Goal: Task Accomplishment & Management: Manage account settings

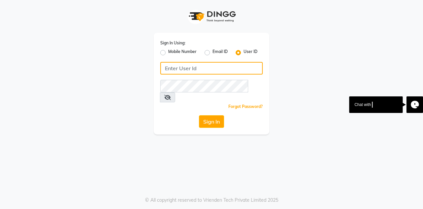
click at [175, 70] on input "Username" at bounding box center [211, 68] width 103 height 13
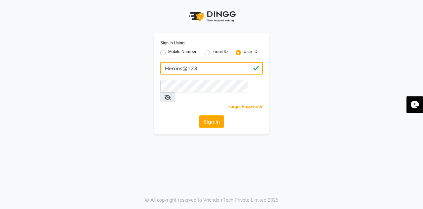
type input "Herons@123"
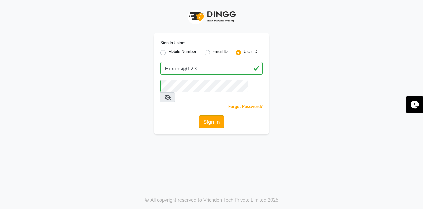
click at [214, 115] on button "Sign In" at bounding box center [211, 121] width 25 height 13
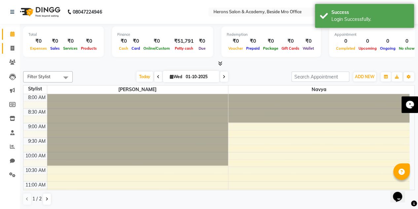
click at [12, 51] on span at bounding box center [13, 49] width 12 height 8
select select "7758"
select select "service"
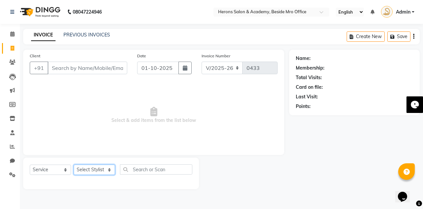
click at [91, 172] on select "Select Stylist Navya [PERSON_NAME] [PERSON_NAME]" at bounding box center [94, 169] width 41 height 10
select select "69236"
click at [74, 164] on select "Select Stylist Navya [PERSON_NAME] [PERSON_NAME]" at bounding box center [94, 169] width 41 height 10
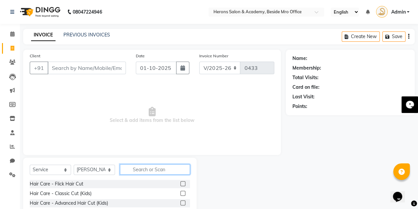
click at [163, 166] on input "text" at bounding box center [155, 169] width 70 height 10
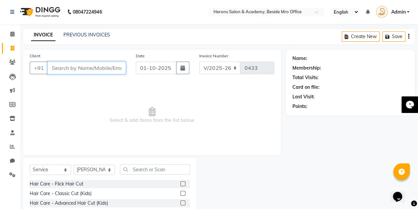
click at [95, 63] on input "Client" at bounding box center [87, 68] width 78 height 13
type input "9666696967"
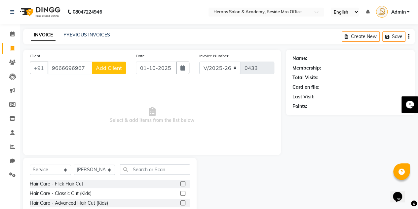
click at [107, 92] on span "Select & add items from the list below" at bounding box center [152, 115] width 245 height 66
click at [108, 68] on span "Add Client" at bounding box center [109, 67] width 26 height 7
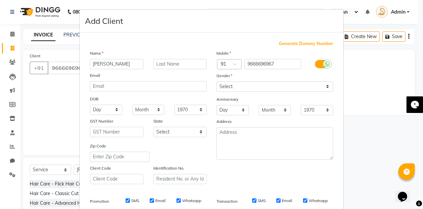
type input "[PERSON_NAME]"
click at [226, 84] on select "Select [DEMOGRAPHIC_DATA] [DEMOGRAPHIC_DATA] Other Prefer Not To Say" at bounding box center [275, 86] width 117 height 10
select select "[DEMOGRAPHIC_DATA]"
click at [217, 81] on select "Select [DEMOGRAPHIC_DATA] [DEMOGRAPHIC_DATA] Other Prefer Not To Say" at bounding box center [275, 86] width 117 height 10
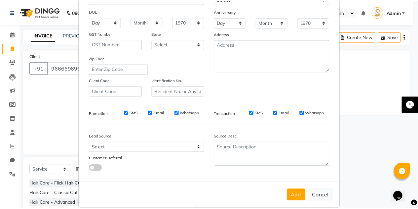
scroll to position [95, 0]
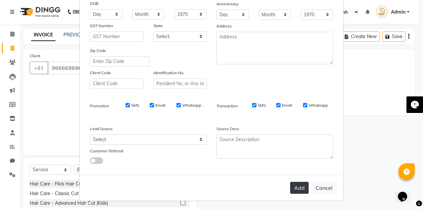
click at [295, 186] on button "Add" at bounding box center [299, 188] width 19 height 12
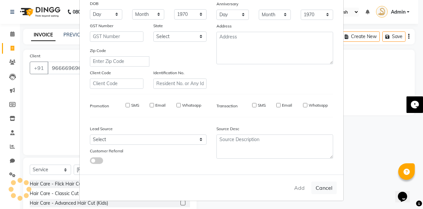
select select
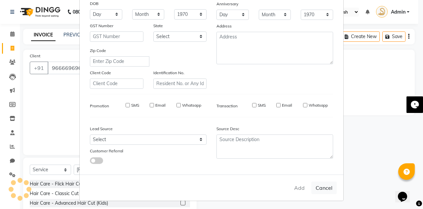
select select
checkbox input "false"
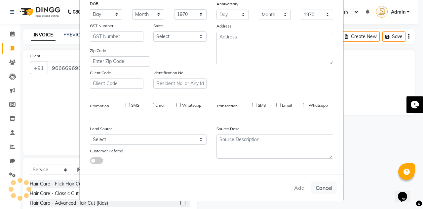
checkbox input "false"
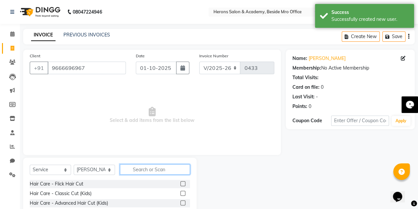
click at [139, 169] on input "text" at bounding box center [155, 169] width 70 height 10
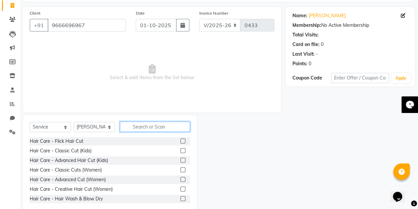
scroll to position [42, 0]
click at [181, 169] on label at bounding box center [183, 169] width 5 height 5
click at [181, 169] on input "checkbox" at bounding box center [183, 170] width 4 height 4
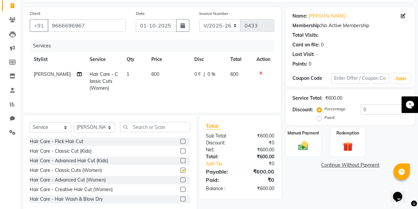
checkbox input "false"
click at [151, 74] on span "600" at bounding box center [155, 74] width 8 height 6
select select "69236"
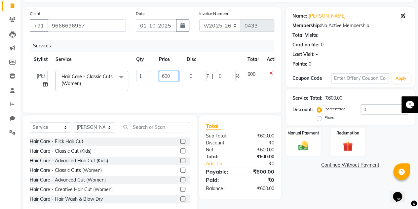
click at [165, 75] on input "600" at bounding box center [169, 76] width 20 height 10
type input "800"
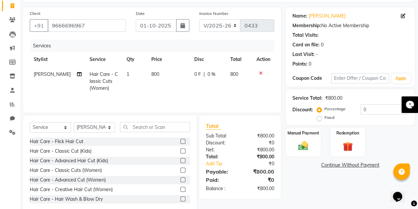
click at [124, 73] on td "1" at bounding box center [135, 81] width 25 height 29
select select "69236"
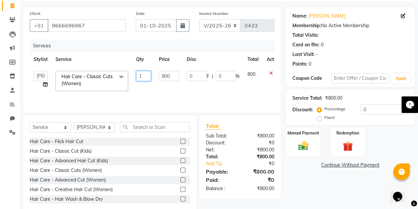
click at [142, 74] on input "1" at bounding box center [143, 76] width 15 height 10
type input "2"
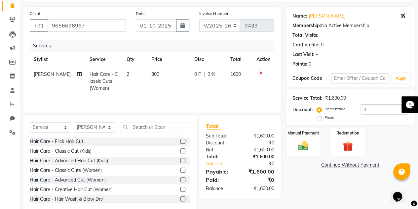
click at [171, 91] on td "800" at bounding box center [168, 81] width 43 height 29
select select "69236"
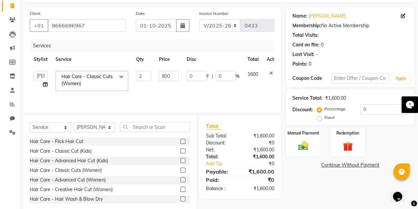
scroll to position [56, 0]
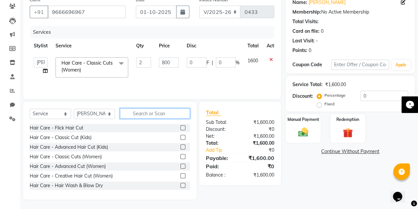
click at [152, 113] on input "text" at bounding box center [155, 113] width 70 height 10
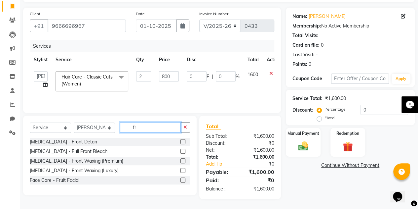
scroll to position [41, 0]
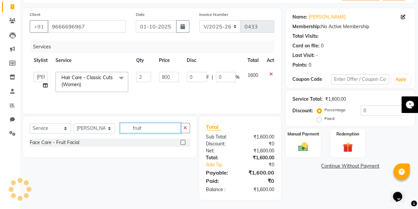
type input "fruit"
click at [184, 141] on label at bounding box center [183, 142] width 5 height 5
click at [184, 141] on input "checkbox" at bounding box center [183, 142] width 4 height 4
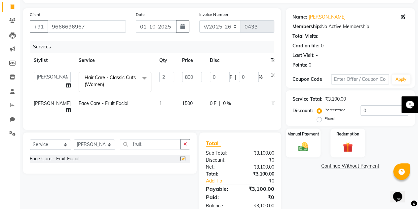
checkbox input "false"
click at [153, 149] on input "fruit" at bounding box center [150, 144] width 61 height 10
type input "f"
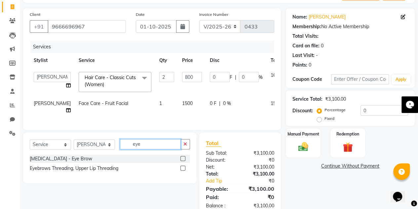
type input "eye"
click at [184, 161] on label at bounding box center [183, 158] width 5 height 5
click at [184, 161] on input "checkbox" at bounding box center [183, 158] width 4 height 4
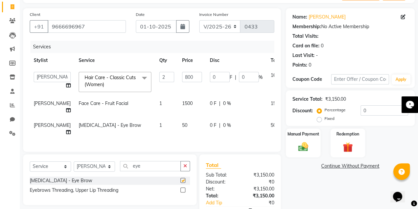
checkbox input "false"
click at [158, 170] on input "eye" at bounding box center [150, 166] width 61 height 10
type input "e"
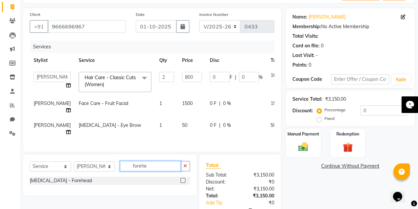
type input "forehe"
click at [185, 183] on label at bounding box center [183, 180] width 5 height 5
click at [185, 183] on input "checkbox" at bounding box center [183, 180] width 4 height 4
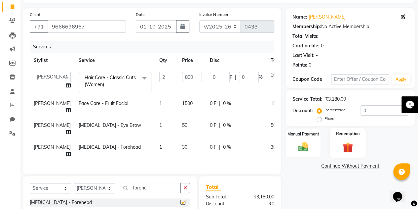
checkbox input "false"
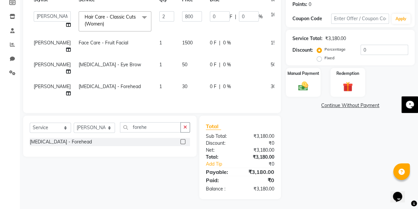
scroll to position [106, 0]
click at [302, 82] on img at bounding box center [303, 86] width 17 height 12
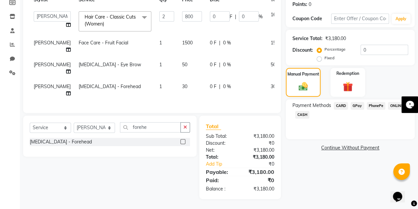
click at [378, 102] on span "PhonePe" at bounding box center [376, 106] width 19 height 8
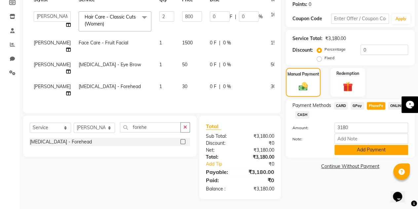
click at [356, 146] on button "Add Payment" at bounding box center [372, 150] width 74 height 10
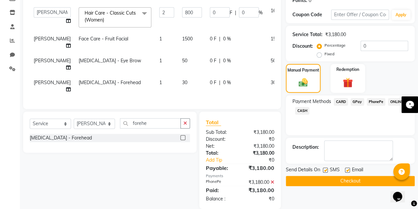
scroll to position [120, 0]
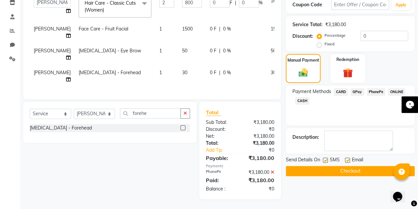
click at [347, 157] on label at bounding box center [347, 159] width 5 height 5
click at [347, 158] on input "checkbox" at bounding box center [347, 160] width 4 height 4
checkbox input "false"
click at [347, 166] on button "Checkout" at bounding box center [350, 171] width 129 height 10
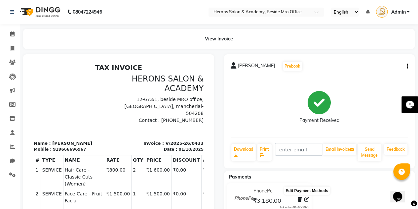
click at [307, 197] on icon at bounding box center [307, 199] width 5 height 5
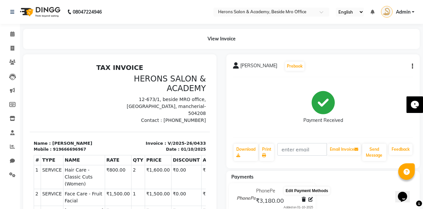
select select "7"
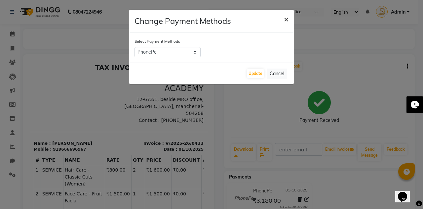
click at [287, 16] on span "×" at bounding box center [286, 19] width 5 height 10
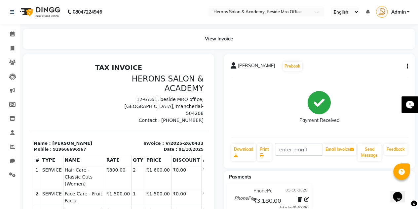
click at [407, 66] on icon "button" at bounding box center [407, 66] width 1 height 0
click at [372, 72] on div "Edit Invoice" at bounding box center [374, 74] width 45 height 8
select select "service"
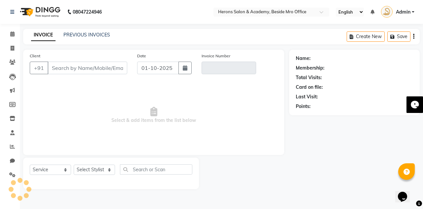
type input "9666696967"
type input "V/2025-26/0433"
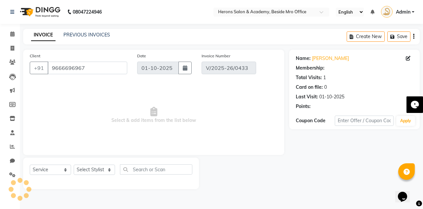
select select "select"
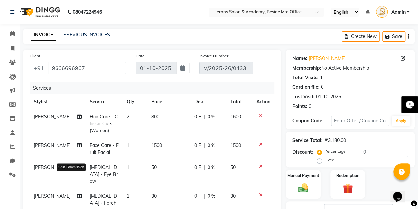
click at [77, 168] on icon at bounding box center [79, 167] width 5 height 5
select select "69236"
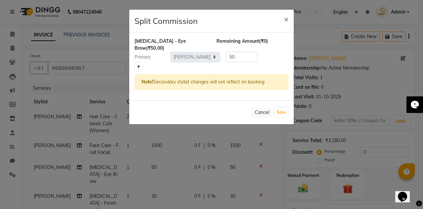
click at [141, 63] on link at bounding box center [138, 67] width 7 height 8
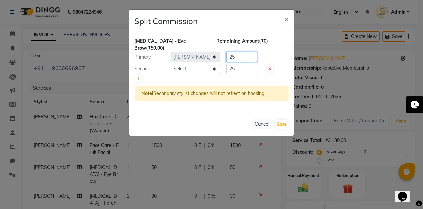
click at [241, 52] on input "25" at bounding box center [242, 57] width 31 height 10
type input "2"
type input "0"
click at [211, 63] on select "Select Navya [PERSON_NAME] [PERSON_NAME]" at bounding box center [196, 68] width 50 height 10
select select "93032"
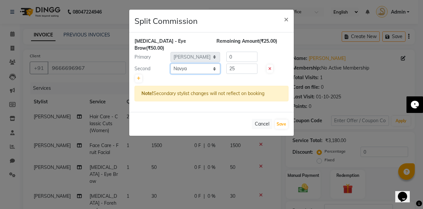
click at [171, 63] on select "Select Navya [PERSON_NAME] [PERSON_NAME]" at bounding box center [196, 68] width 50 height 10
click at [243, 65] on input "25" at bounding box center [242, 68] width 31 height 10
type input "2"
type input "50"
click at [280, 119] on button "Save" at bounding box center [281, 123] width 13 height 9
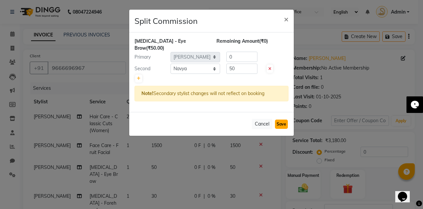
select select "Select"
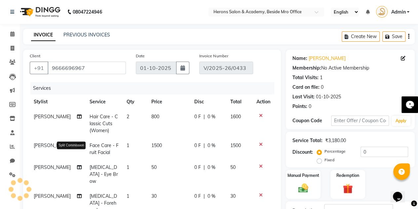
click at [77, 148] on span at bounding box center [79, 145] width 5 height 7
select select "69236"
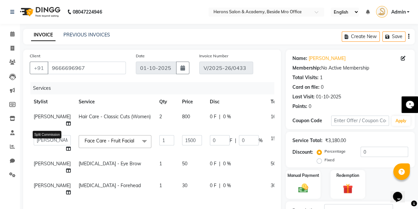
click at [66, 149] on icon at bounding box center [68, 148] width 5 height 5
select select "69236"
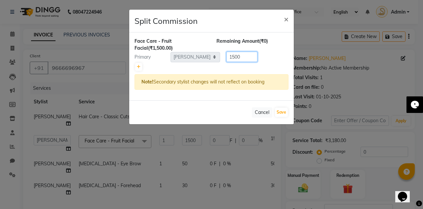
click at [243, 55] on input "1500" at bounding box center [242, 57] width 31 height 10
type input "1"
click at [142, 65] on div at bounding box center [212, 66] width 154 height 9
click at [138, 66] on icon at bounding box center [139, 67] width 4 height 4
type input "750"
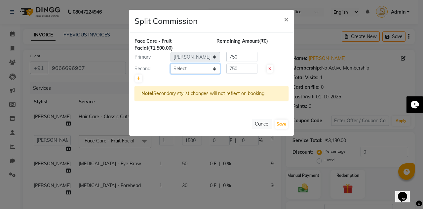
click at [209, 70] on select "Select Navya [PERSON_NAME] [PERSON_NAME]" at bounding box center [196, 68] width 50 height 10
select select "93032"
click at [171, 63] on select "Select Navya [PERSON_NAME] [PERSON_NAME]" at bounding box center [196, 68] width 50 height 10
click at [243, 59] on input "750" at bounding box center [242, 57] width 31 height 10
type input "7"
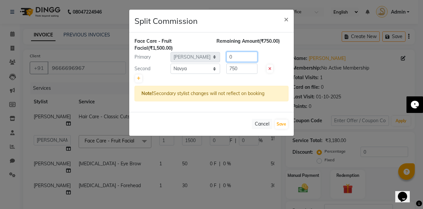
type input "0"
click at [245, 70] on input "750" at bounding box center [242, 68] width 31 height 10
type input "7"
type input "1500"
click at [281, 123] on button "Save" at bounding box center [281, 123] width 13 height 9
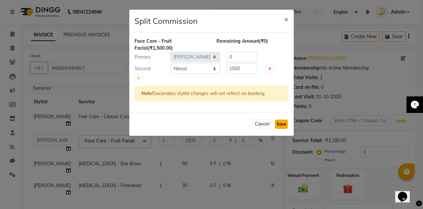
select select "Select"
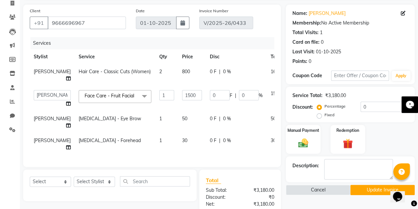
scroll to position [61, 0]
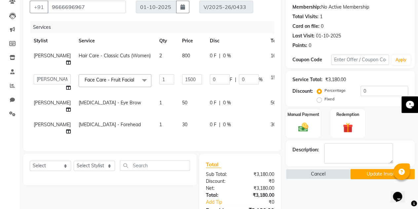
click at [44, 127] on td "[PERSON_NAME]" at bounding box center [52, 128] width 45 height 22
select select "69236"
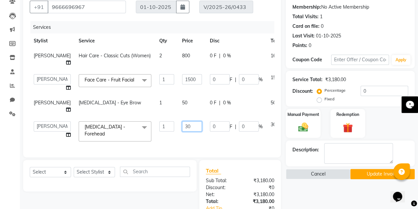
click at [182, 125] on input "30" at bounding box center [192, 126] width 20 height 10
click at [47, 136] on td "Navya [PERSON_NAME] [PERSON_NAME] Split Commission" at bounding box center [52, 131] width 45 height 28
select select "69236"
click at [66, 134] on icon at bounding box center [68, 134] width 5 height 5
select select "69236"
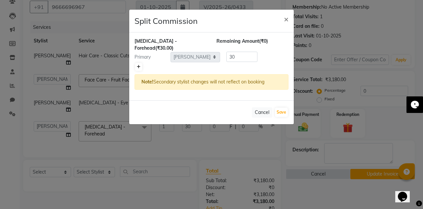
click at [140, 65] on icon at bounding box center [139, 67] width 4 height 4
type input "15"
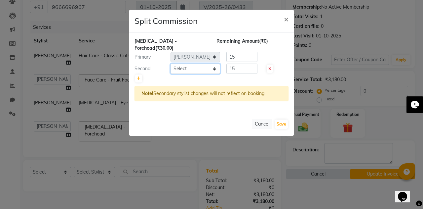
click at [196, 64] on select "Select Navya [PERSON_NAME] [PERSON_NAME]" at bounding box center [196, 68] width 50 height 10
select select "93032"
click at [171, 63] on select "Select Navya [PERSON_NAME] [PERSON_NAME]" at bounding box center [196, 68] width 50 height 10
click at [244, 52] on input "15" at bounding box center [242, 57] width 31 height 10
type input "1"
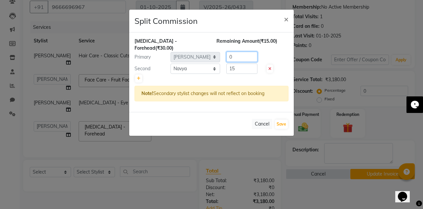
type input "0"
click at [248, 63] on input "15" at bounding box center [242, 68] width 31 height 10
type input "1"
type input "30"
click at [283, 119] on button "Save" at bounding box center [281, 123] width 13 height 9
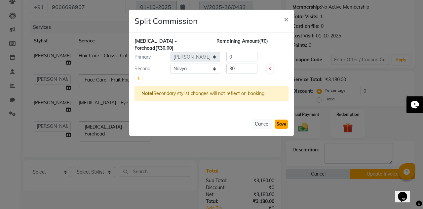
select select "Select"
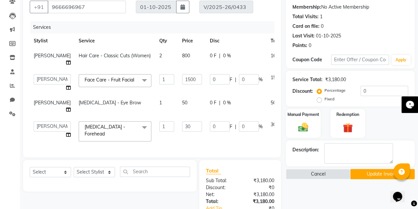
click at [374, 171] on button "Update Invoice" at bounding box center [383, 174] width 64 height 10
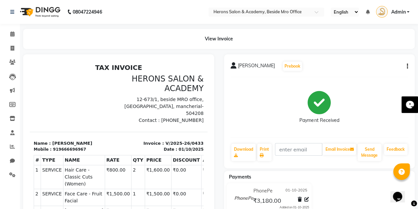
select select "service"
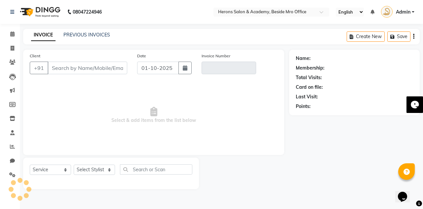
type input "9666696967"
type input "V/2025-26/0433"
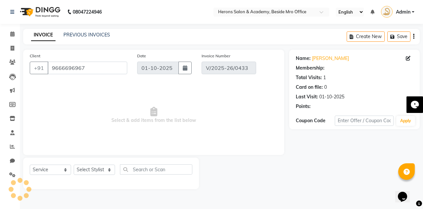
select select "select"
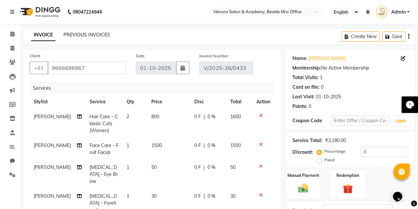
click at [89, 37] on link "PREVIOUS INVOICES" at bounding box center [86, 35] width 47 height 6
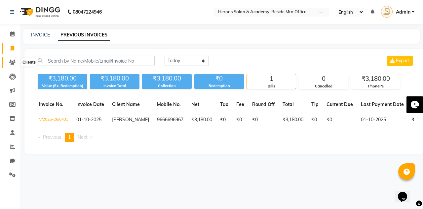
click at [12, 63] on icon at bounding box center [12, 62] width 6 height 5
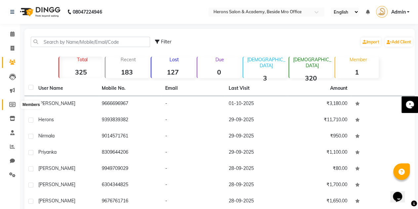
click at [13, 105] on icon at bounding box center [12, 104] width 6 height 5
select select
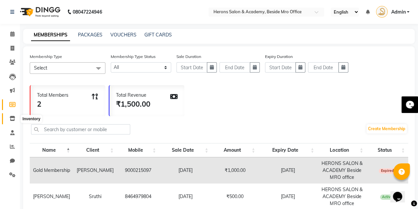
click at [11, 121] on icon at bounding box center [13, 118] width 6 height 5
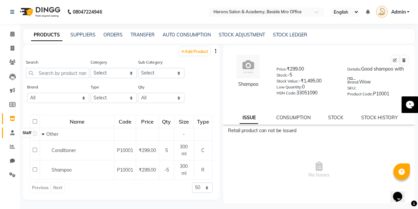
click at [16, 132] on span at bounding box center [13, 133] width 12 height 8
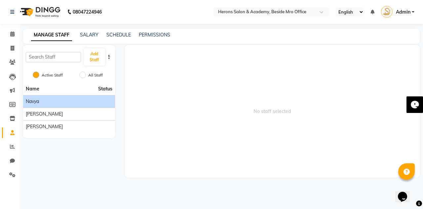
click at [62, 101] on div "Navya" at bounding box center [69, 101] width 87 height 7
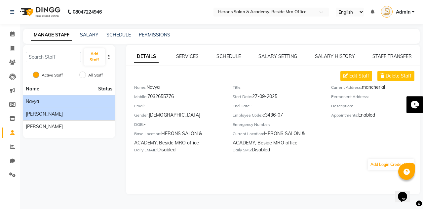
click at [57, 113] on div "[PERSON_NAME]" at bounding box center [69, 113] width 87 height 7
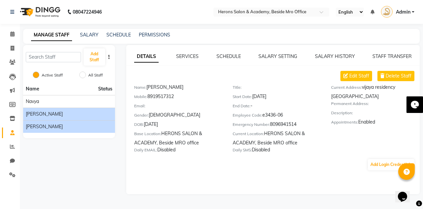
click at [56, 126] on div "[PERSON_NAME]" at bounding box center [69, 126] width 87 height 7
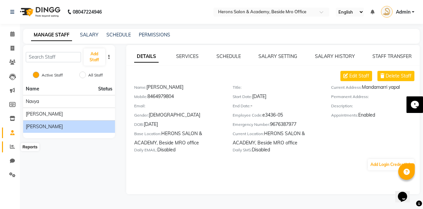
click at [13, 146] on icon at bounding box center [12, 146] width 5 height 5
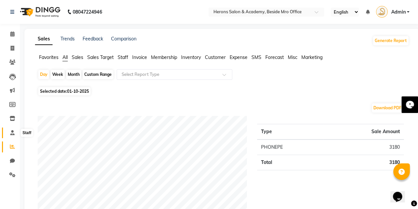
click at [11, 134] on icon at bounding box center [12, 132] width 4 height 5
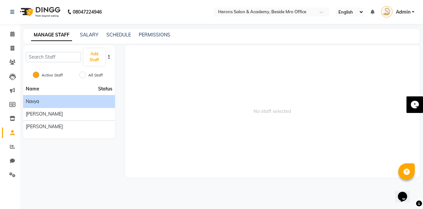
click at [43, 102] on div "Navya" at bounding box center [69, 101] width 87 height 7
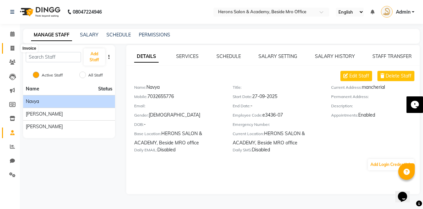
click at [13, 46] on icon at bounding box center [13, 48] width 4 height 5
select select "service"
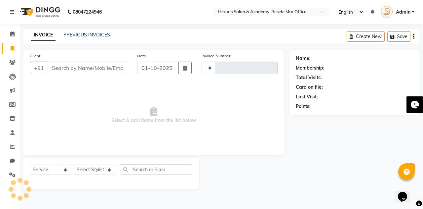
type input "0434"
select select "7758"
click at [98, 38] on div "PREVIOUS INVOICES" at bounding box center [86, 34] width 47 height 7
click at [97, 36] on link "PREVIOUS INVOICES" at bounding box center [86, 35] width 47 height 6
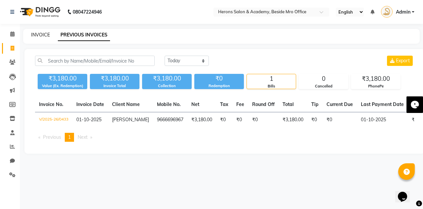
click at [34, 37] on link "INVOICE" at bounding box center [40, 35] width 19 height 6
select select "service"
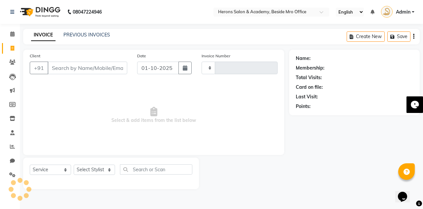
type input "0434"
select select "7758"
click at [13, 135] on icon at bounding box center [12, 132] width 4 height 5
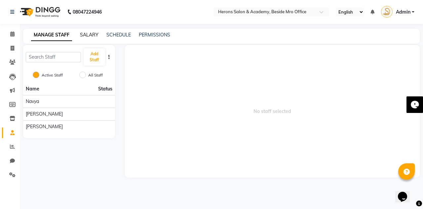
click at [89, 37] on link "SALARY" at bounding box center [89, 35] width 19 height 6
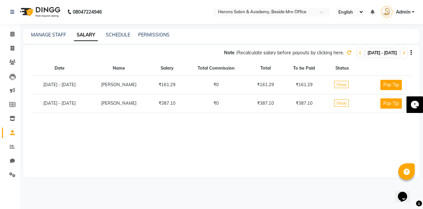
click at [343, 84] on span "View" at bounding box center [341, 84] width 15 height 7
click at [47, 34] on link "MANAGE STAFF" at bounding box center [48, 35] width 35 height 6
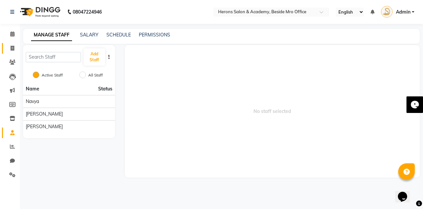
click at [12, 47] on icon at bounding box center [13, 48] width 4 height 5
select select "service"
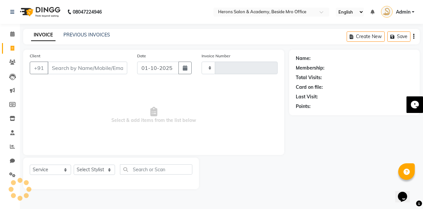
type input "0434"
select select "7758"
click at [93, 38] on div "PREVIOUS INVOICES" at bounding box center [86, 34] width 47 height 7
click at [92, 33] on link "PREVIOUS INVOICES" at bounding box center [86, 35] width 47 height 6
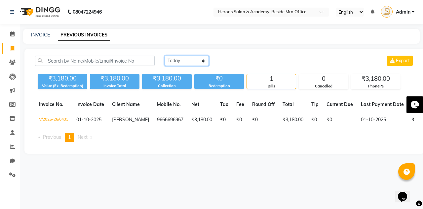
click at [196, 61] on select "[DATE] [DATE] Custom Range" at bounding box center [187, 61] width 44 height 10
select select "range"
click at [165, 56] on select "[DATE] [DATE] Custom Range" at bounding box center [187, 61] width 44 height 10
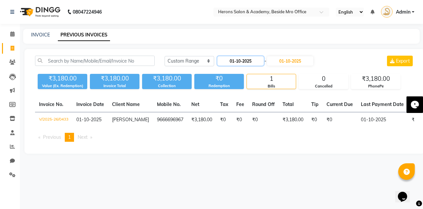
click at [243, 59] on input "01-10-2025" at bounding box center [241, 60] width 46 height 9
select select "10"
select select "2025"
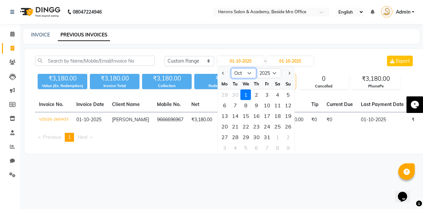
click at [247, 70] on select "Jan Feb Mar Apr May Jun [DATE] Aug Sep Oct Nov Dec" at bounding box center [243, 73] width 25 height 10
select select "9"
click at [231, 68] on select "Jan Feb Mar Apr May Jun [DATE] Aug Sep Oct Nov Dec" at bounding box center [243, 73] width 25 height 10
click at [272, 73] on select "2015 2016 2017 2018 2019 2020 2021 2022 2023 2024 2025 2026 2027 2028 2029 2030…" at bounding box center [269, 73] width 25 height 10
click at [244, 136] on div "1" at bounding box center [246, 137] width 11 height 11
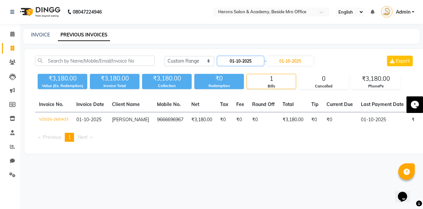
click at [242, 60] on input "01-10-2025" at bounding box center [241, 60] width 46 height 9
select select "10"
select select "2025"
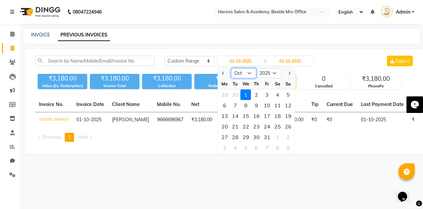
click at [245, 71] on select "Jan Feb Mar Apr May Jun [DATE] Aug Sep Oct Nov Dec" at bounding box center [243, 73] width 25 height 10
select select "9"
click at [231, 68] on select "Jan Feb Mar Apr May Jun [DATE] Aug Sep Oct Nov Dec" at bounding box center [243, 73] width 25 height 10
click at [225, 95] on div "1" at bounding box center [225, 94] width 11 height 11
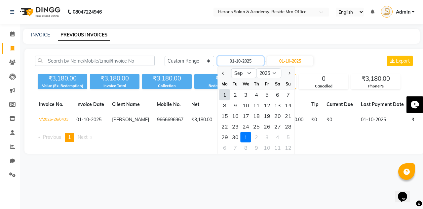
type input "01-09-2025"
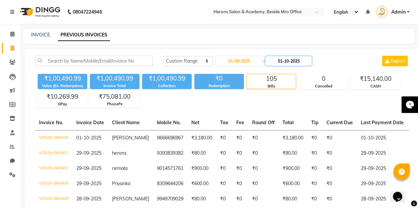
click at [294, 58] on input "01-10-2025" at bounding box center [289, 60] width 46 height 9
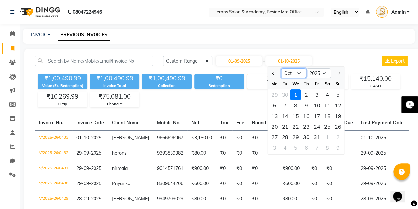
click at [291, 72] on select "Sep Oct Nov Dec" at bounding box center [293, 73] width 25 height 10
select select "9"
click at [281, 68] on select "Sep Oct Nov Dec" at bounding box center [293, 73] width 25 height 10
click at [288, 136] on div "30" at bounding box center [285, 137] width 11 height 11
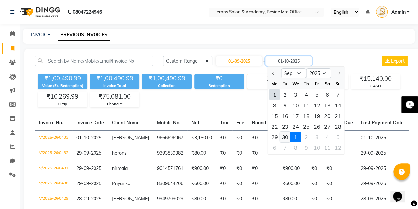
type input "[DATE]"
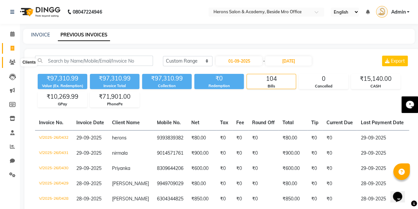
click at [11, 64] on icon at bounding box center [12, 62] width 6 height 5
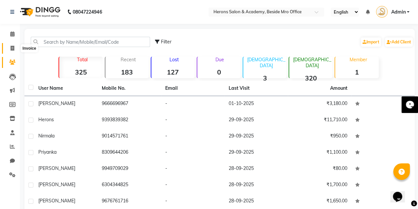
click at [14, 46] on icon at bounding box center [13, 48] width 4 height 5
select select "7758"
select select "service"
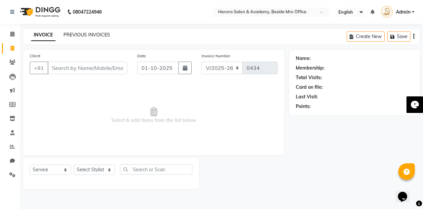
click at [86, 33] on link "PREVIOUS INVOICES" at bounding box center [86, 35] width 47 height 6
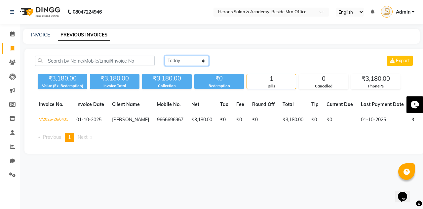
click at [181, 61] on select "[DATE] [DATE] Custom Range" at bounding box center [187, 61] width 44 height 10
select select "range"
click at [165, 56] on select "[DATE] [DATE] Custom Range" at bounding box center [187, 61] width 44 height 10
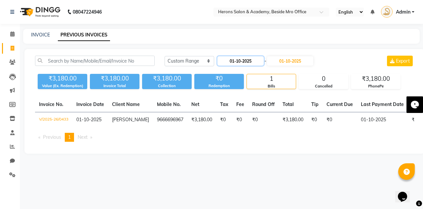
click at [244, 61] on input "01-10-2025" at bounding box center [241, 60] width 46 height 9
select select "10"
select select "2025"
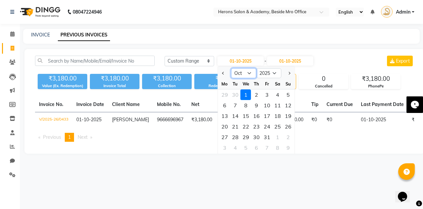
click at [242, 72] on select "Jan Feb Mar Apr May Jun [DATE] Aug Sep Oct Nov Dec" at bounding box center [243, 73] width 25 height 10
select select "9"
click at [231, 68] on select "Jan Feb Mar Apr May Jun [DATE] Aug Sep Oct Nov Dec" at bounding box center [243, 73] width 25 height 10
click at [228, 97] on div "1" at bounding box center [225, 94] width 11 height 11
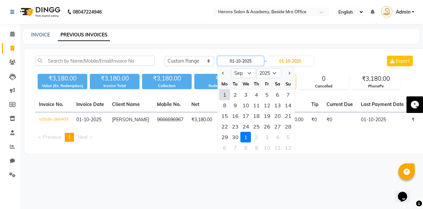
type input "01-09-2025"
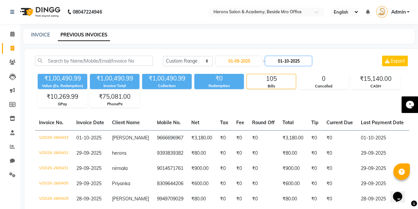
click at [289, 62] on input "01-10-2025" at bounding box center [289, 60] width 46 height 9
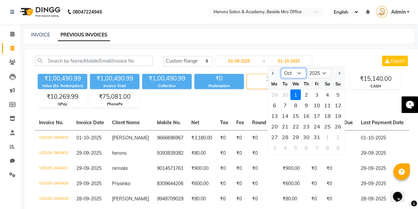
click at [294, 72] on select "Sep Oct Nov Dec" at bounding box center [293, 73] width 25 height 10
select select "9"
click at [281, 68] on select "Sep Oct Nov Dec" at bounding box center [293, 73] width 25 height 10
click at [288, 136] on div "30" at bounding box center [285, 137] width 11 height 11
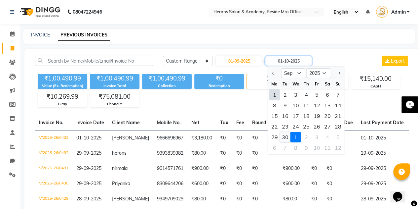
type input "[DATE]"
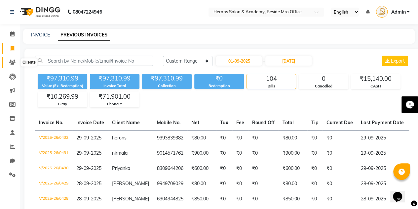
click at [13, 62] on icon at bounding box center [12, 62] width 6 height 5
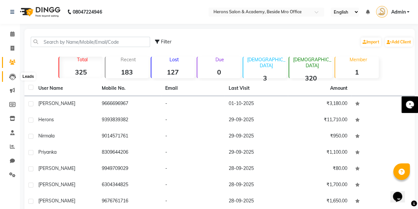
click at [12, 77] on icon at bounding box center [12, 76] width 7 height 7
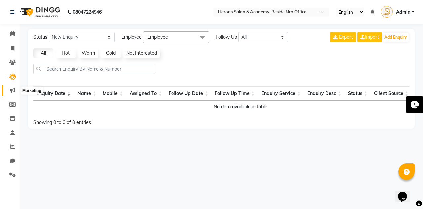
click at [13, 89] on icon at bounding box center [12, 90] width 5 height 5
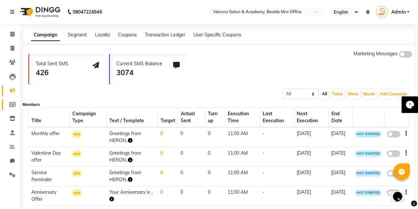
click at [11, 105] on icon at bounding box center [12, 104] width 6 height 5
select select
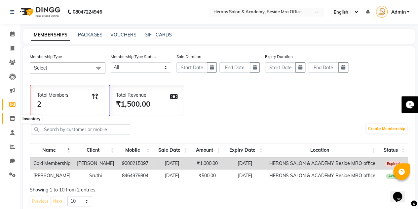
click at [13, 118] on icon at bounding box center [13, 118] width 6 height 5
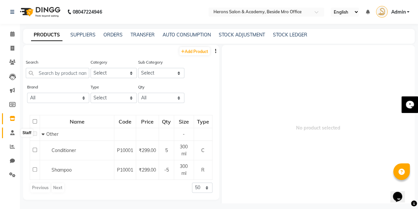
click at [12, 129] on span at bounding box center [13, 133] width 12 height 8
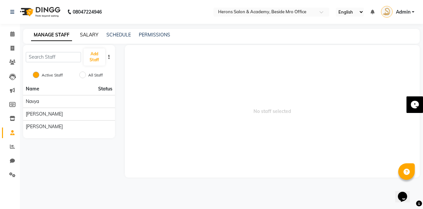
click at [91, 35] on link "SALARY" at bounding box center [89, 35] width 19 height 6
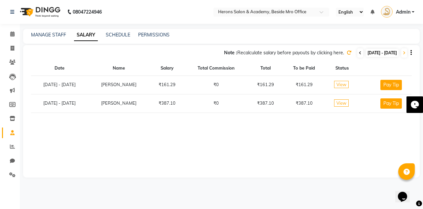
click at [357, 50] on span at bounding box center [360, 52] width 6 height 9
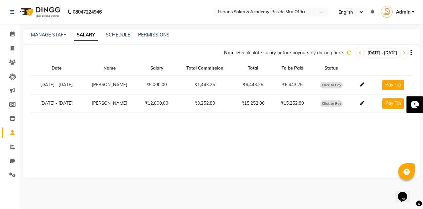
click at [226, 108] on td "₹3,252.80" at bounding box center [205, 103] width 57 height 19
click at [360, 85] on icon at bounding box center [362, 84] width 4 height 4
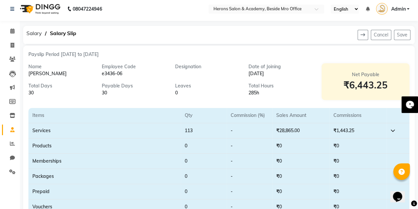
scroll to position [2, 0]
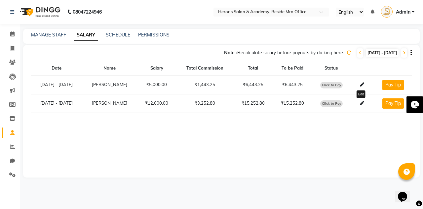
click at [358, 102] on span at bounding box center [362, 102] width 10 height 5
click at [360, 102] on icon at bounding box center [362, 103] width 4 height 4
click at [108, 35] on link "SCHEDULE" at bounding box center [118, 35] width 24 height 6
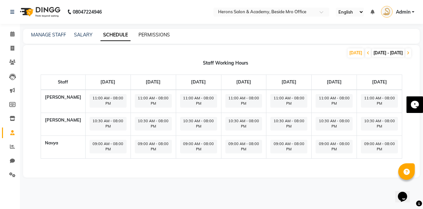
click at [145, 37] on link "PERMISSIONS" at bounding box center [154, 35] width 31 height 6
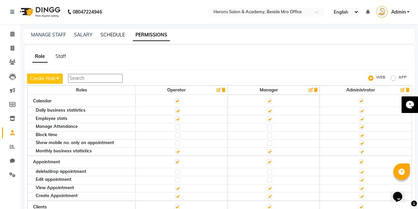
click at [119, 34] on link "SCHEDULE" at bounding box center [113, 35] width 24 height 6
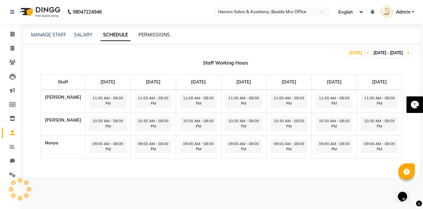
click at [144, 33] on link "PERMISSIONS" at bounding box center [154, 35] width 31 height 6
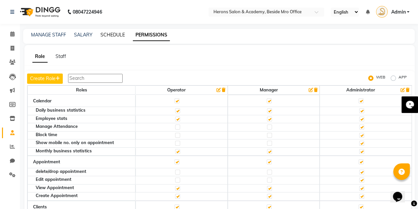
click at [119, 35] on link "SCHEDULE" at bounding box center [113, 35] width 24 height 6
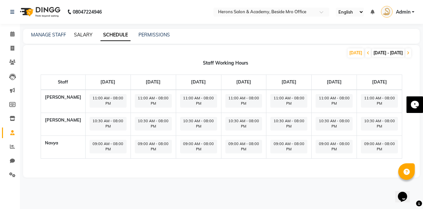
click at [89, 34] on link "SALARY" at bounding box center [83, 35] width 19 height 6
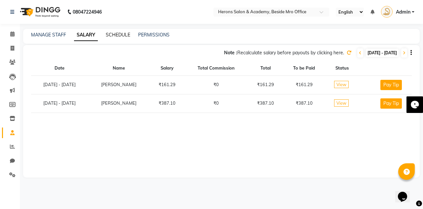
click at [118, 34] on link "SCHEDULE" at bounding box center [118, 35] width 24 height 6
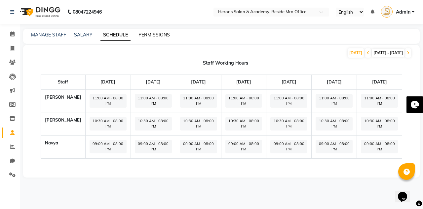
click at [152, 35] on link "PERMISSIONS" at bounding box center [154, 35] width 31 height 6
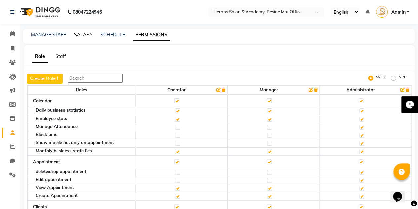
click at [81, 37] on link "SALARY" at bounding box center [83, 35] width 19 height 6
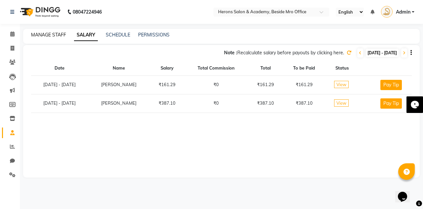
click at [53, 36] on link "MANAGE STAFF" at bounding box center [48, 35] width 35 height 6
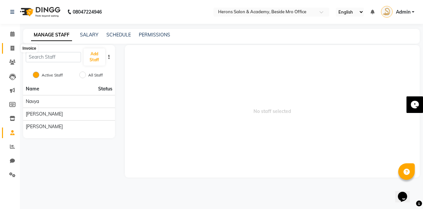
click at [13, 50] on icon at bounding box center [13, 48] width 4 height 5
select select "service"
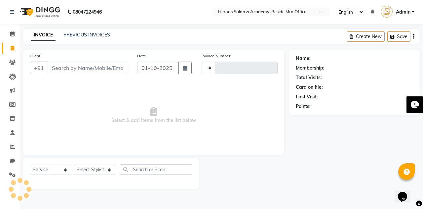
type input "0434"
select select "7758"
click at [11, 35] on icon at bounding box center [12, 33] width 4 height 5
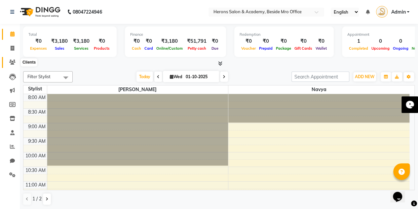
click at [11, 61] on icon at bounding box center [12, 62] width 6 height 5
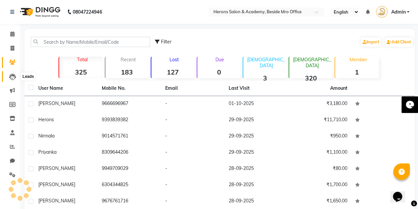
click at [11, 76] on icon at bounding box center [12, 76] width 7 height 7
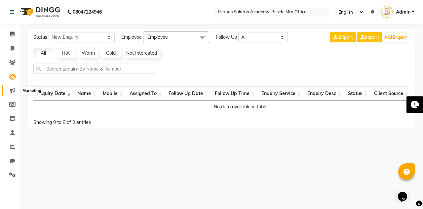
click at [13, 90] on icon at bounding box center [12, 90] width 5 height 5
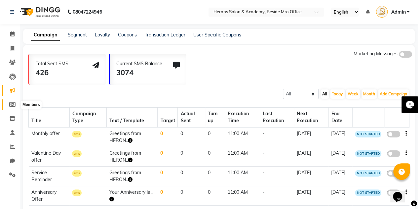
click at [12, 102] on icon at bounding box center [12, 104] width 6 height 5
select select
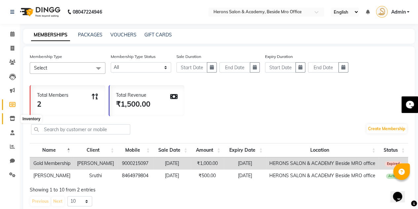
click at [14, 117] on icon at bounding box center [13, 118] width 6 height 5
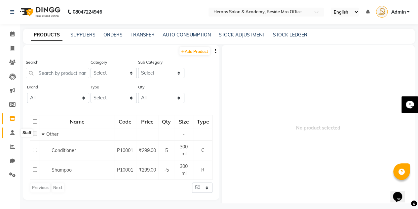
click at [13, 134] on icon at bounding box center [12, 132] width 4 height 5
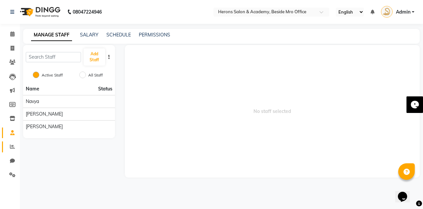
click at [11, 149] on span at bounding box center [13, 147] width 12 height 8
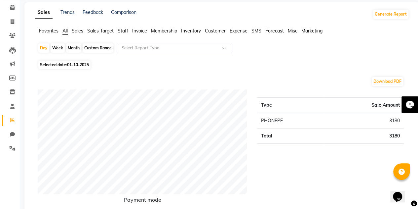
scroll to position [23, 0]
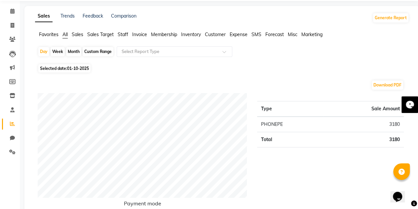
click at [127, 35] on span "Staff" at bounding box center [123, 34] width 11 height 6
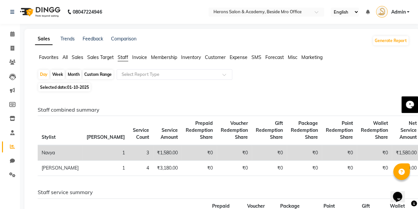
click at [104, 72] on div "Custom Range" at bounding box center [98, 74] width 31 height 9
select select "10"
select select "2025"
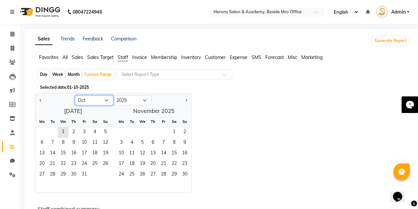
click at [99, 100] on select "Jan Feb Mar Apr May Jun [DATE] Aug Sep Oct Nov Dec" at bounding box center [94, 100] width 38 height 10
select select "9"
click at [75, 95] on select "Jan Feb Mar Apr May Jun [DATE] Aug Sep Oct Nov Dec" at bounding box center [94, 100] width 38 height 10
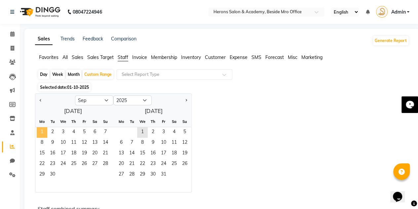
click at [44, 131] on span "1" at bounding box center [42, 132] width 11 height 11
click at [43, 131] on span "1" at bounding box center [42, 132] width 11 height 11
click at [154, 110] on div "[DATE] Mo Tu We Th Fr Sa Su 1 2 3 4 5 6 7 8 9 10 11 12 13 14 15 16 17 18 19 20 …" at bounding box center [113, 148] width 156 height 86
click at [142, 131] on span "1" at bounding box center [142, 132] width 11 height 11
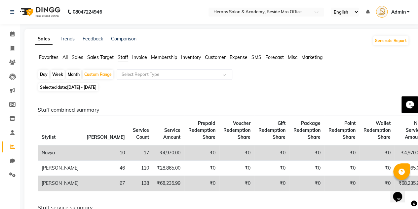
click at [105, 60] on span "Sales Target" at bounding box center [100, 57] width 26 height 6
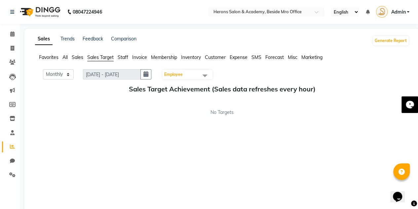
click at [94, 59] on span "Sales Target" at bounding box center [100, 57] width 26 height 6
click at [77, 59] on span "Sales" at bounding box center [78, 57] width 12 height 6
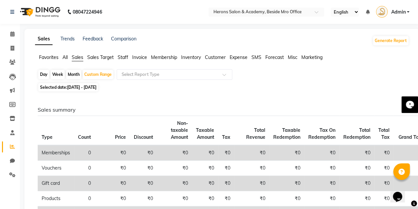
click at [108, 60] on span "Sales Target" at bounding box center [100, 57] width 26 height 6
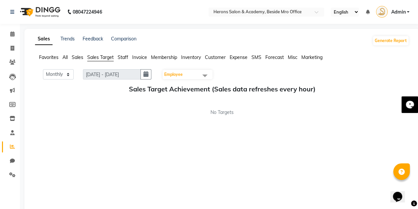
click at [180, 74] on span "Employee" at bounding box center [173, 74] width 19 height 5
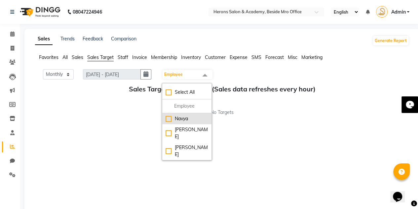
click at [175, 118] on div "Navya" at bounding box center [187, 118] width 43 height 7
checkbox input "true"
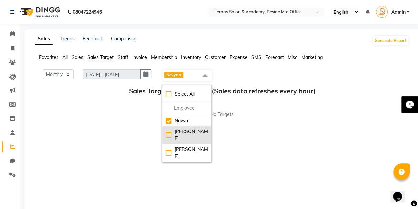
click at [170, 131] on div "[PERSON_NAME]" at bounding box center [187, 135] width 43 height 14
checkbox input "true"
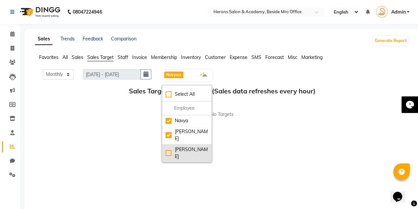
click at [170, 146] on div "[PERSON_NAME]" at bounding box center [187, 153] width 43 height 14
checkbox input "true"
click at [282, 138] on div "Monthly Weekly [DATE] - [DATE] Navya x [PERSON_NAME] x [PERSON_NAME] x +2 UnSel…" at bounding box center [222, 138] width 374 height 139
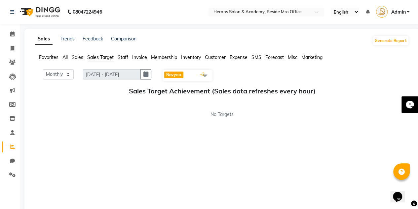
click at [220, 114] on span "No Targets" at bounding box center [222, 114] width 23 height 7
click at [124, 58] on span "Staff" at bounding box center [123, 57] width 11 height 6
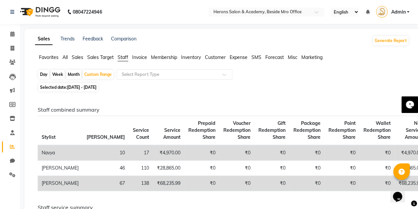
click at [46, 74] on div "Day" at bounding box center [43, 74] width 11 height 9
select select "9"
select select "2025"
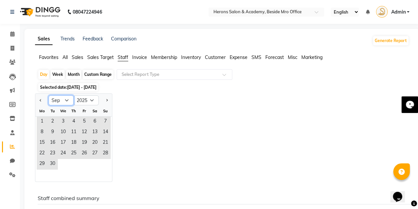
click at [69, 101] on select "Jan Feb Mar Apr May Jun [DATE] Aug Sep Oct Nov Dec" at bounding box center [61, 100] width 25 height 10
select select "10"
click at [49, 95] on select "Jan Feb Mar Apr May Jun [DATE] Aug Sep Oct Nov Dec" at bounding box center [61, 100] width 25 height 10
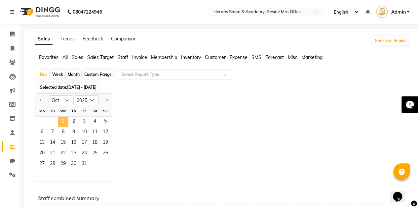
click at [61, 120] on span "1" at bounding box center [63, 121] width 11 height 11
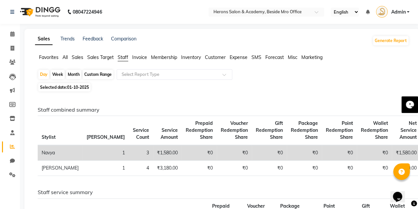
click at [252, 152] on td "₹0" at bounding box center [269, 153] width 35 height 16
click at [252, 154] on td "₹0" at bounding box center [269, 153] width 35 height 16
drag, startPoint x: 226, startPoint y: 154, endPoint x: 220, endPoint y: 154, distance: 6.0
click at [252, 154] on td "₹0" at bounding box center [269, 153] width 35 height 16
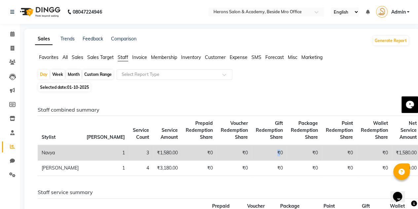
click at [252, 154] on td "₹0" at bounding box center [269, 153] width 35 height 16
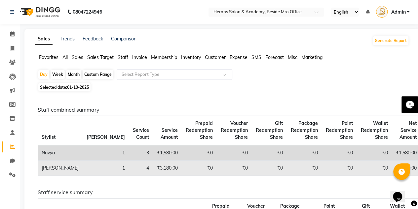
click at [182, 170] on td "₹0" at bounding box center [199, 167] width 35 height 15
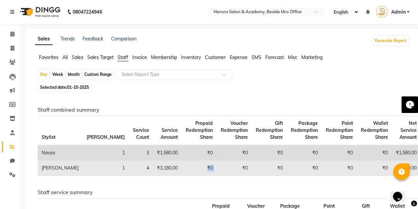
click at [182, 170] on td "₹0" at bounding box center [199, 167] width 35 height 15
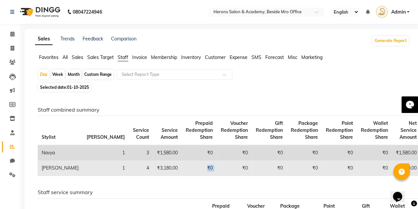
click at [182, 170] on td "₹0" at bounding box center [199, 167] width 35 height 15
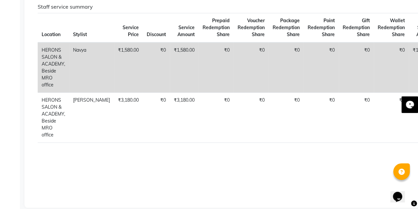
scroll to position [193, 0]
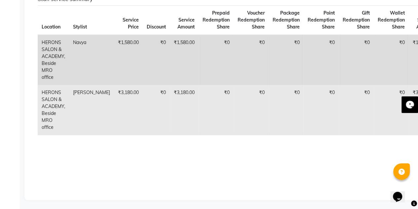
click at [171, 89] on td "₹3,180.00" at bounding box center [184, 110] width 29 height 50
drag, startPoint x: 171, startPoint y: 89, endPoint x: 114, endPoint y: 93, distance: 57.3
click at [114, 93] on tr "HERONS SALON & ACADEMY, Beside MRO office [PERSON_NAME] ₹3,180.00 ₹0 ₹3,180.00 …" at bounding box center [260, 110] width 445 height 50
click at [114, 93] on td "₹3,180.00" at bounding box center [128, 110] width 29 height 50
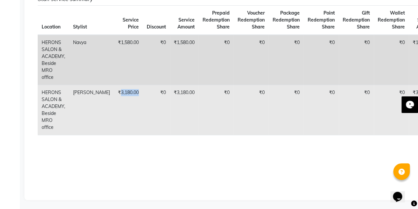
click at [114, 93] on td "₹3,180.00" at bounding box center [128, 110] width 29 height 50
click at [170, 109] on td "₹3,180.00" at bounding box center [184, 110] width 29 height 50
click at [114, 90] on td "₹3,180.00" at bounding box center [128, 110] width 29 height 50
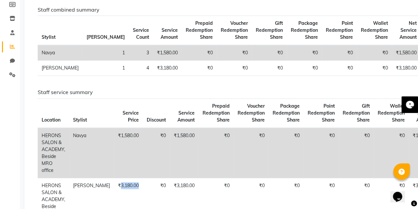
scroll to position [100, 0]
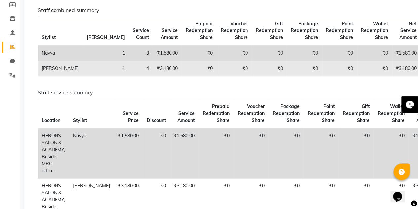
click at [357, 67] on td "₹0" at bounding box center [374, 68] width 35 height 15
click at [182, 66] on td "₹0" at bounding box center [199, 68] width 35 height 15
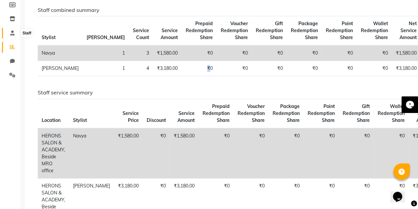
click at [13, 32] on icon at bounding box center [12, 32] width 4 height 5
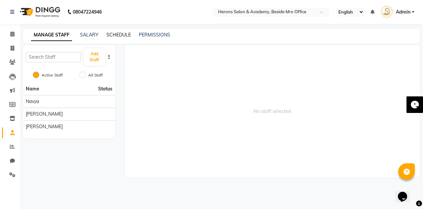
click at [117, 35] on link "SCHEDULE" at bounding box center [118, 35] width 24 height 6
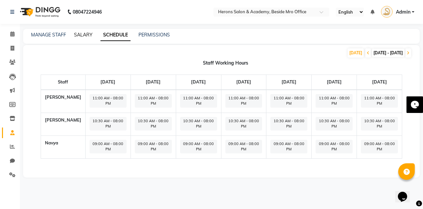
click at [87, 34] on link "SALARY" at bounding box center [83, 35] width 19 height 6
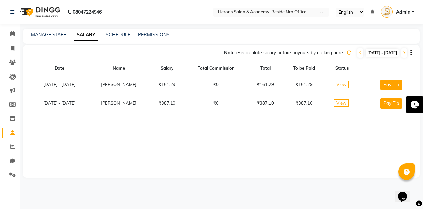
click at [339, 85] on span "View" at bounding box center [341, 84] width 15 height 7
click at [11, 49] on icon at bounding box center [13, 48] width 4 height 5
select select "7758"
select select "service"
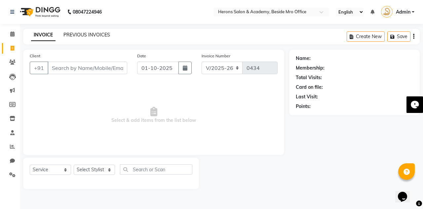
click at [74, 35] on link "PREVIOUS INVOICES" at bounding box center [86, 35] width 47 height 6
